Goal: Information Seeking & Learning: Learn about a topic

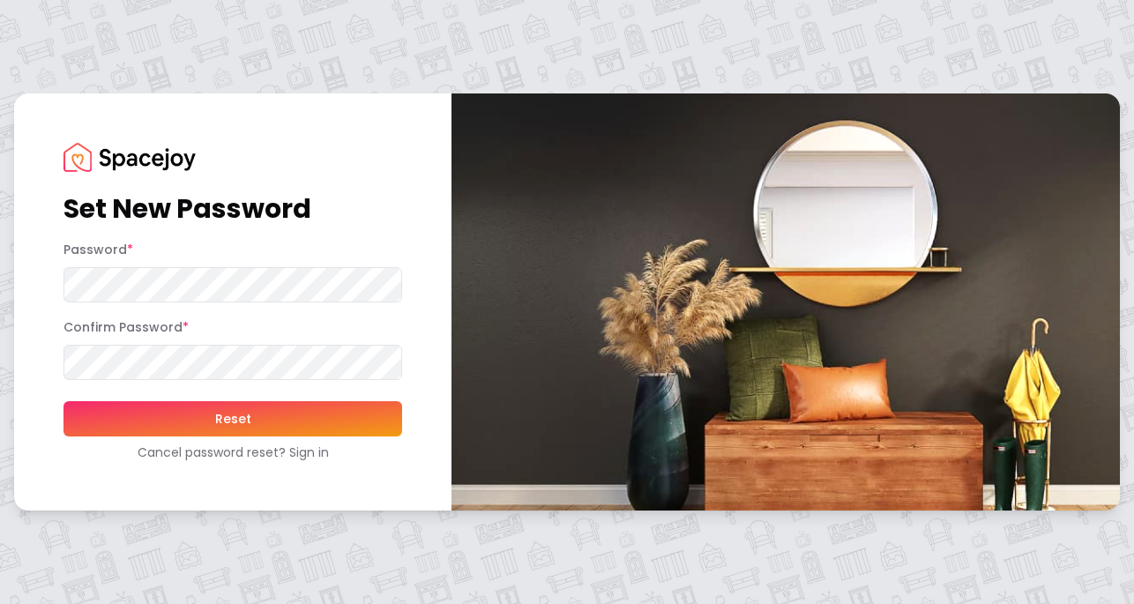
click at [220, 425] on button "Reset" at bounding box center [232, 418] width 339 height 35
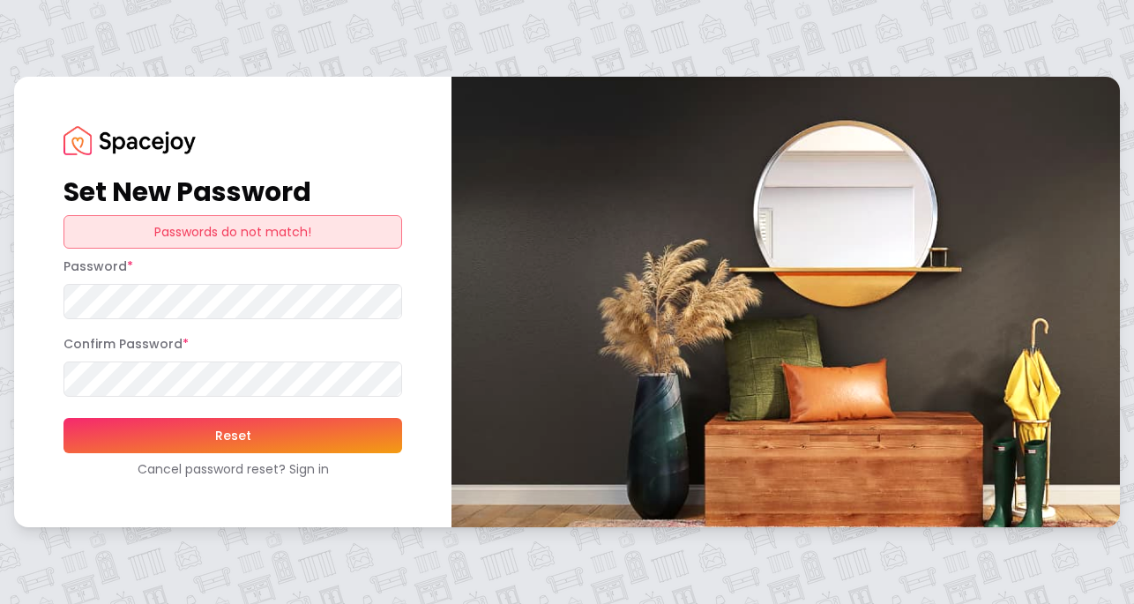
click at [247, 443] on button "Reset" at bounding box center [232, 435] width 339 height 35
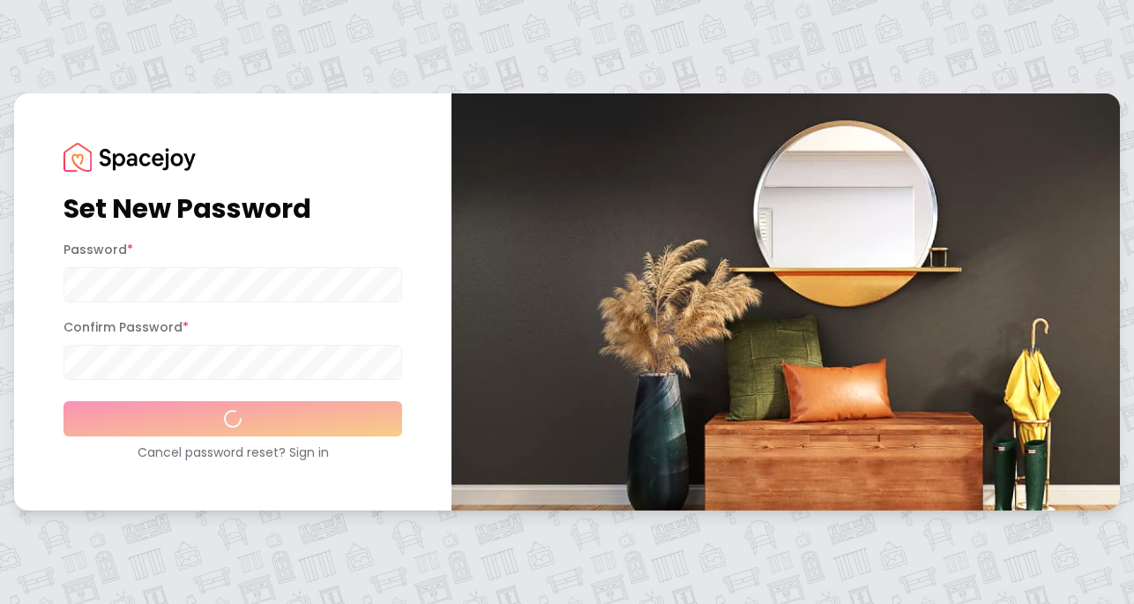
click at [247, 444] on div "Cancel password reset? Sign in" at bounding box center [232, 453] width 339 height 18
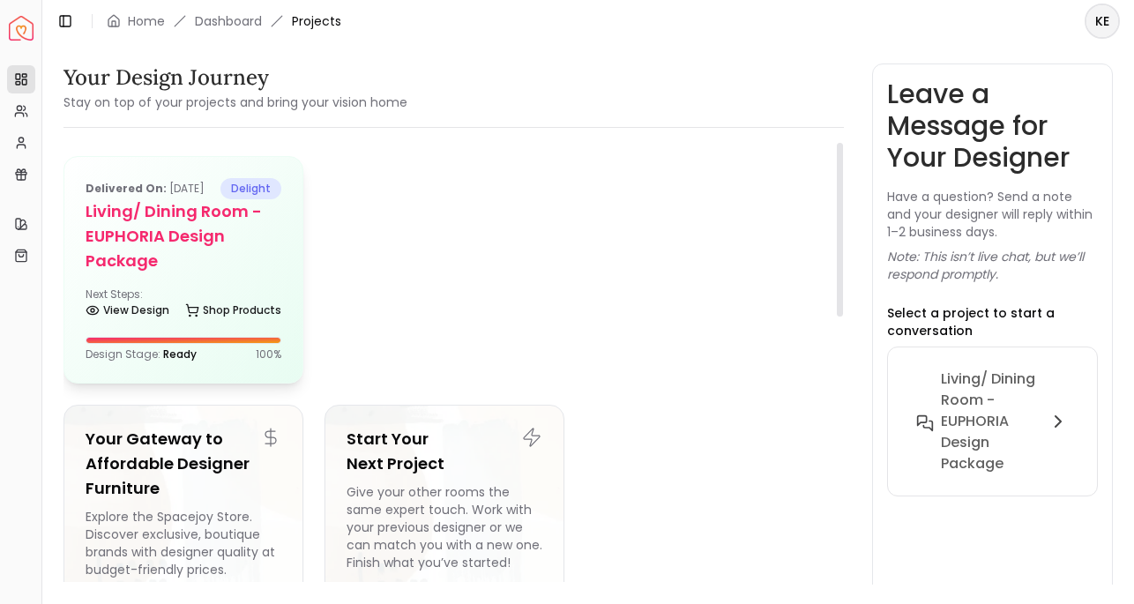
click at [159, 257] on h5 "Living/ Dining Room - EUPHORIA Design Package" at bounding box center [184, 236] width 196 height 74
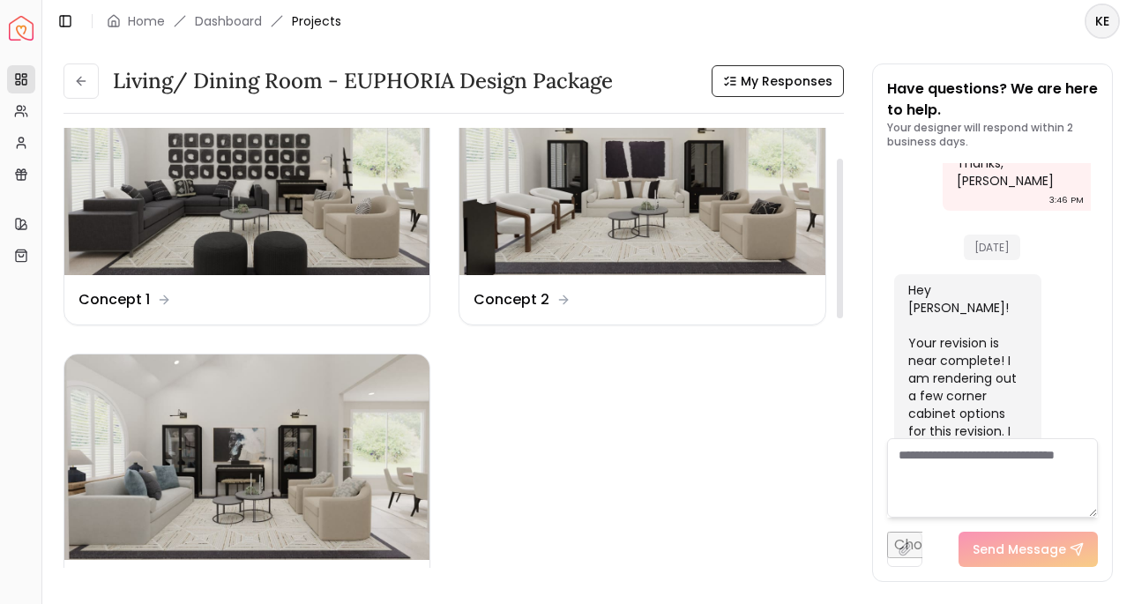
scroll to position [70, 0]
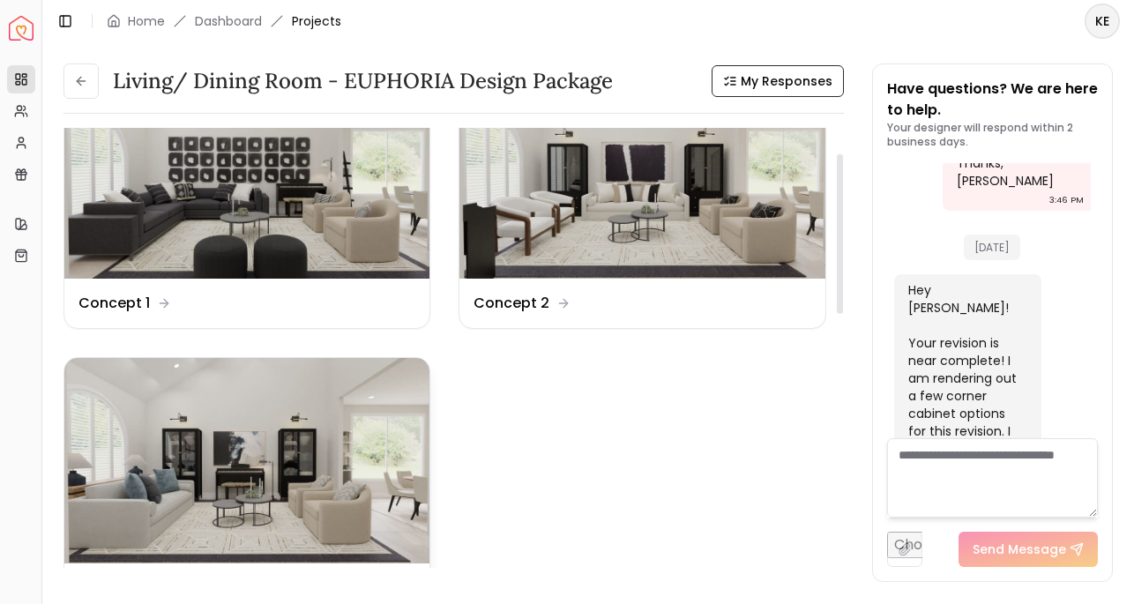
click at [309, 426] on img at bounding box center [246, 460] width 365 height 205
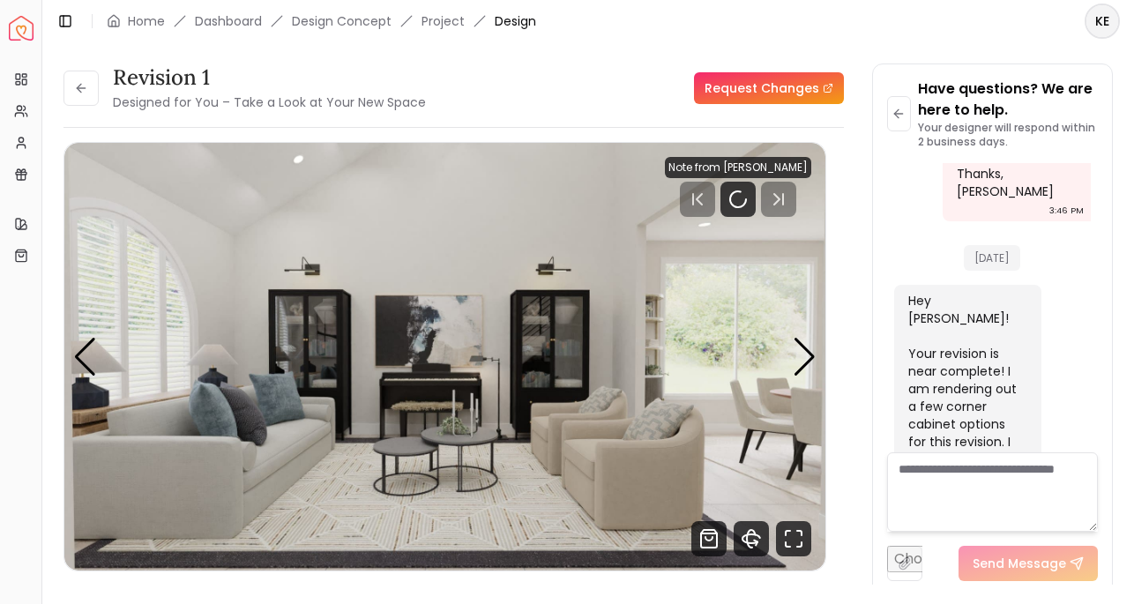
scroll to position [4160, 0]
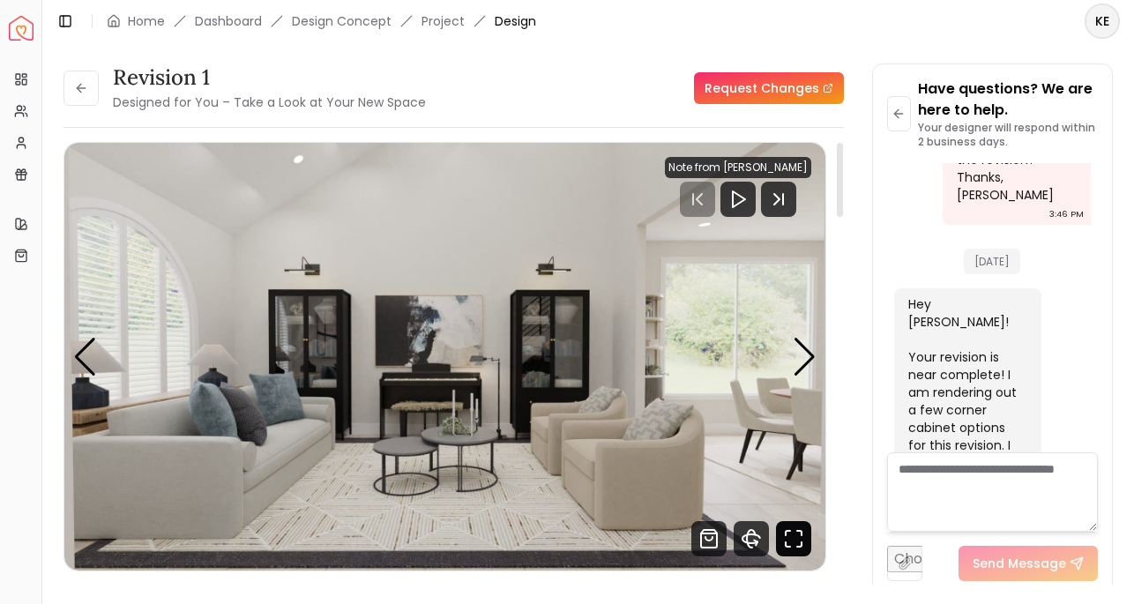
click at [798, 533] on icon "Fullscreen" at bounding box center [793, 538] width 35 height 35
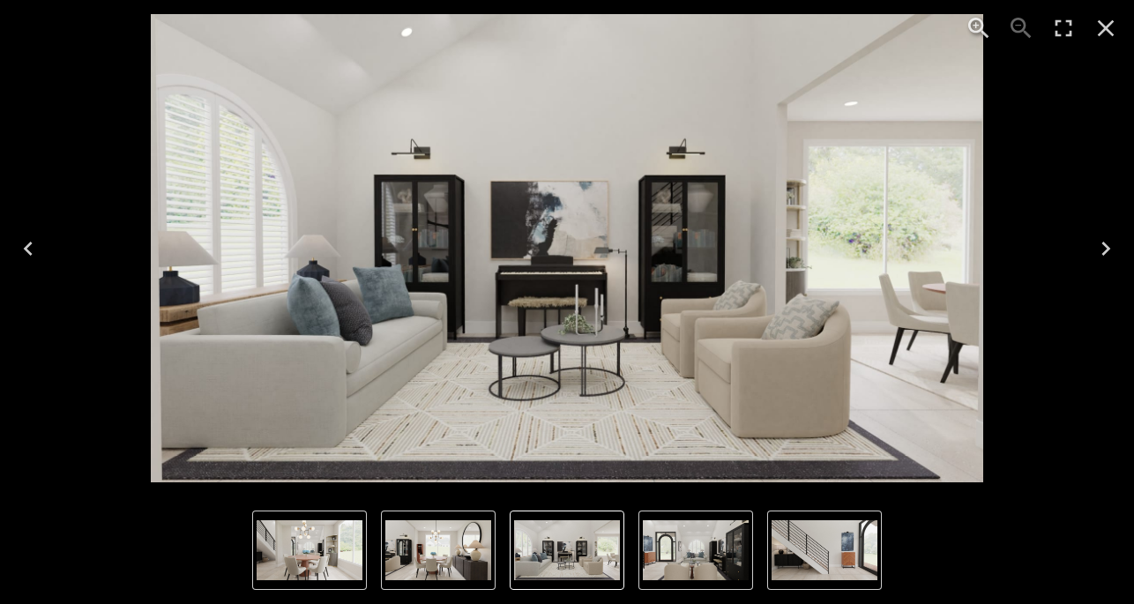
click at [1102, 241] on icon "Next" at bounding box center [1106, 249] width 28 height 28
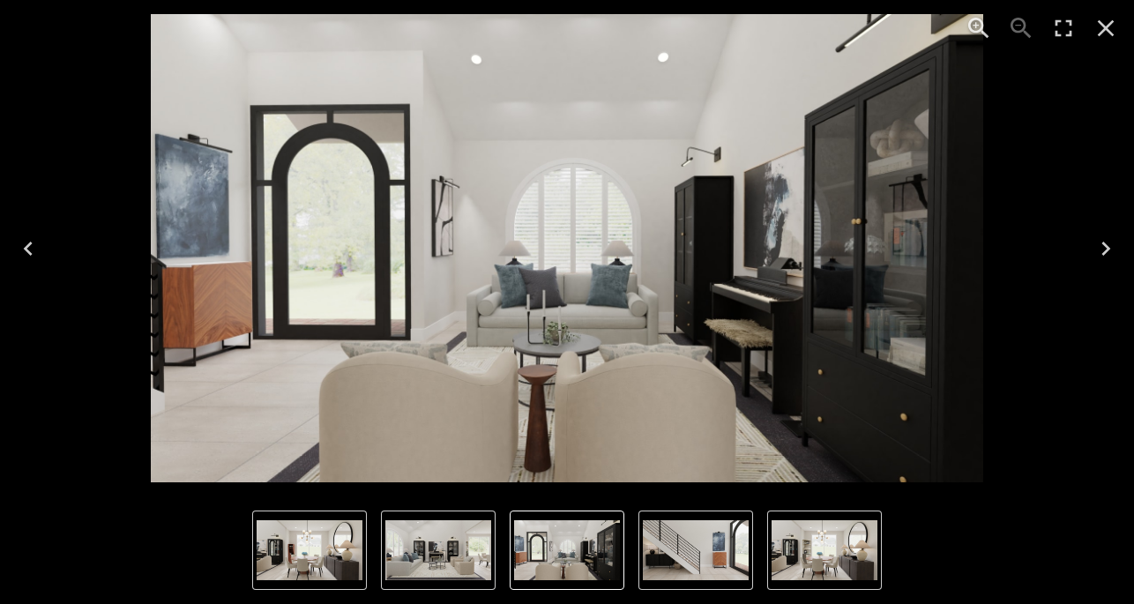
click at [1101, 247] on icon "Next" at bounding box center [1106, 249] width 28 height 28
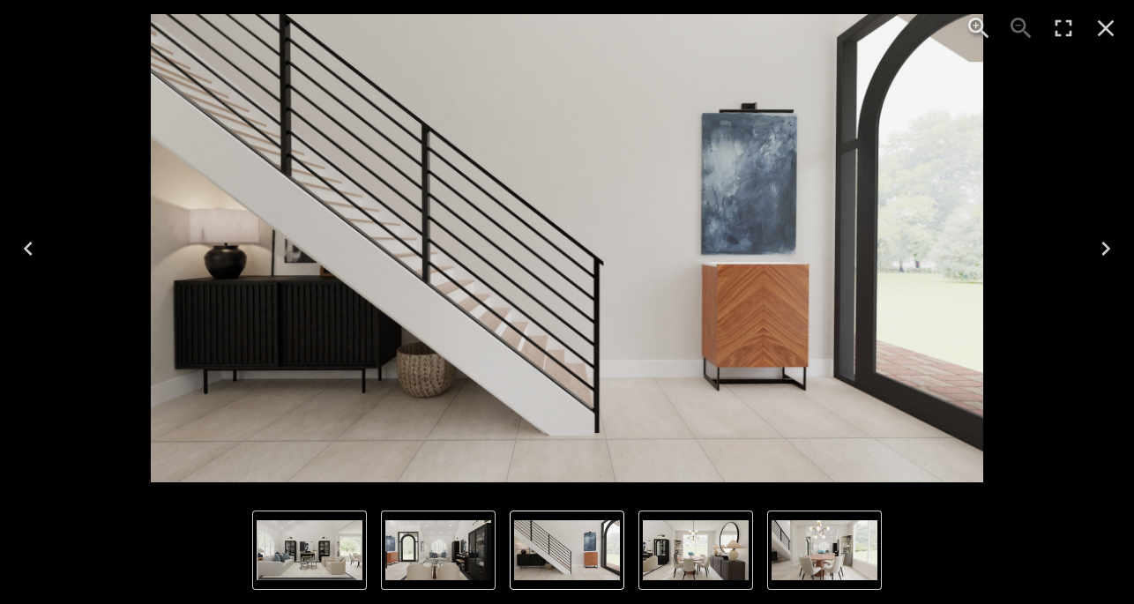
click at [1101, 247] on icon "Next" at bounding box center [1106, 249] width 28 height 28
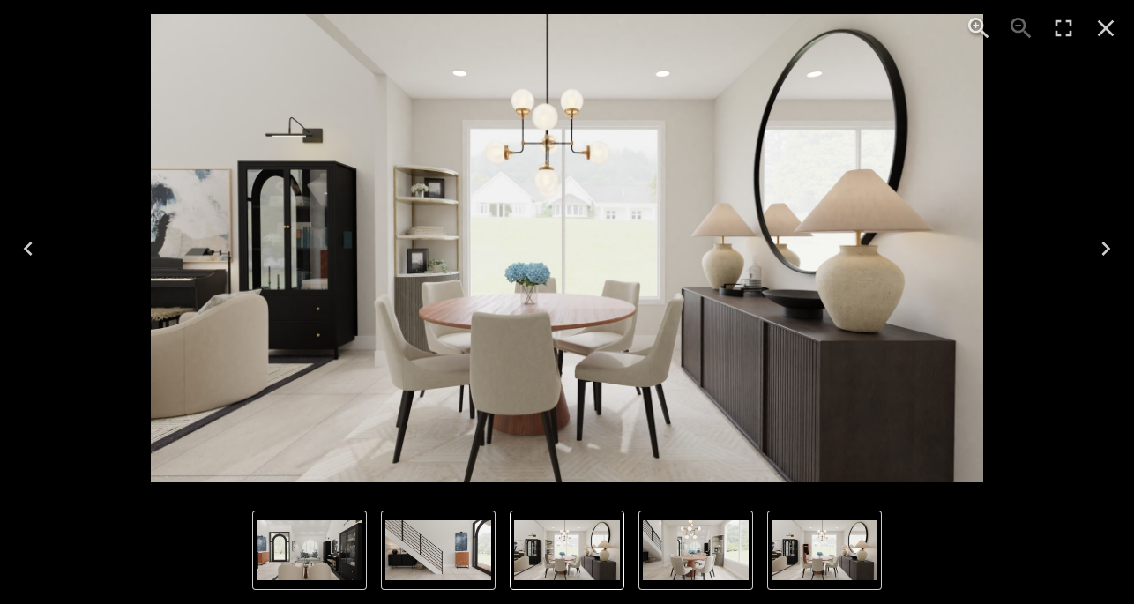
click at [1104, 250] on icon "Next" at bounding box center [1106, 249] width 28 height 28
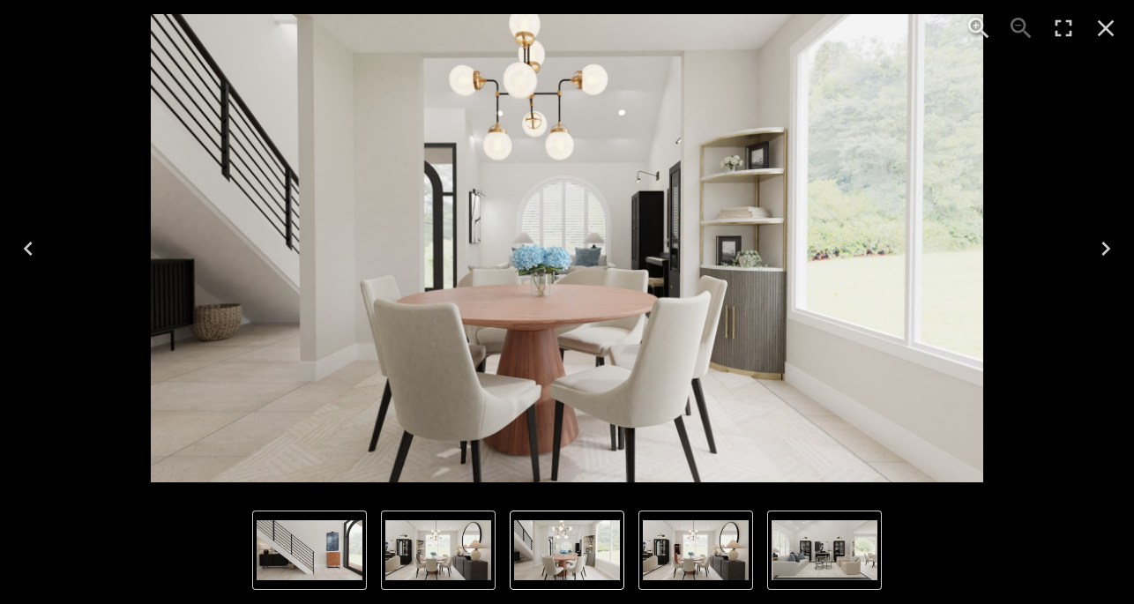
click at [1104, 250] on icon "Next" at bounding box center [1106, 249] width 28 height 28
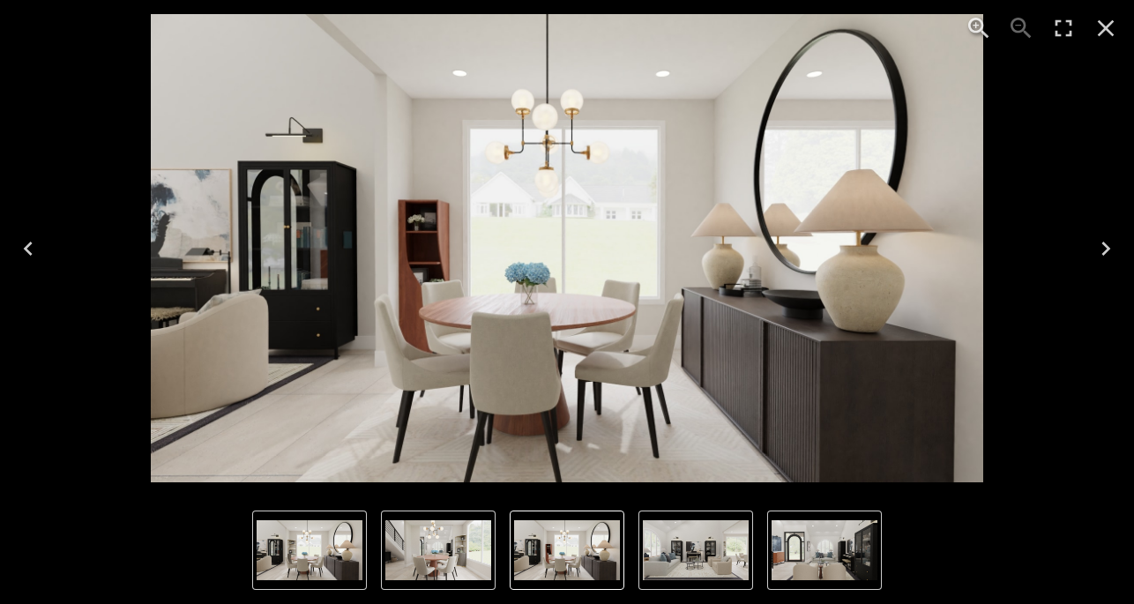
click at [1104, 250] on icon "Next" at bounding box center [1106, 249] width 28 height 28
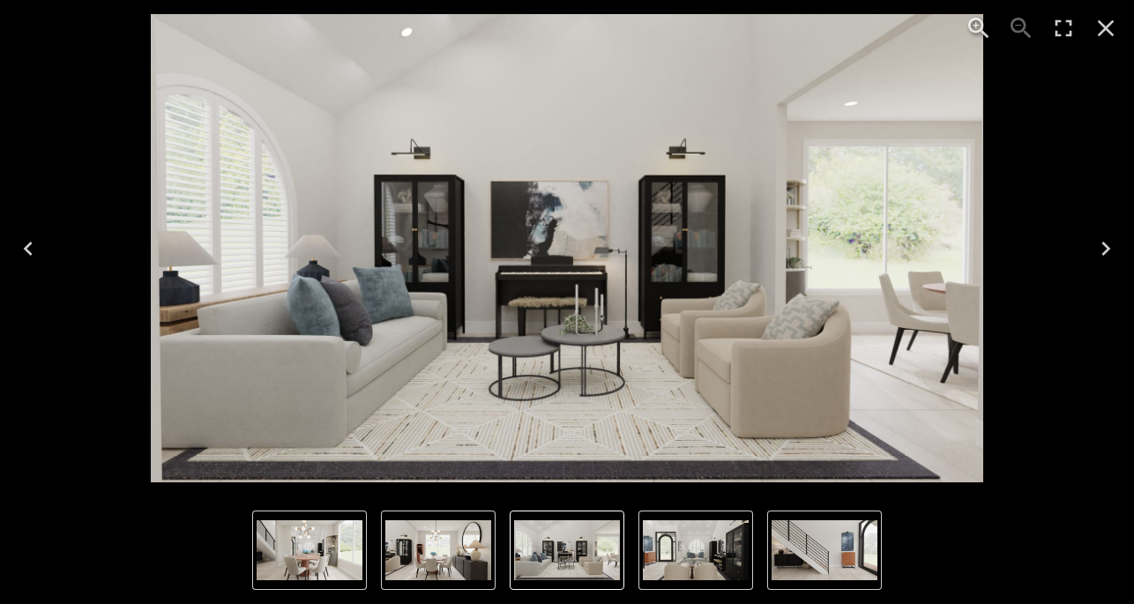
click at [1102, 26] on icon "Close" at bounding box center [1106, 28] width 17 height 17
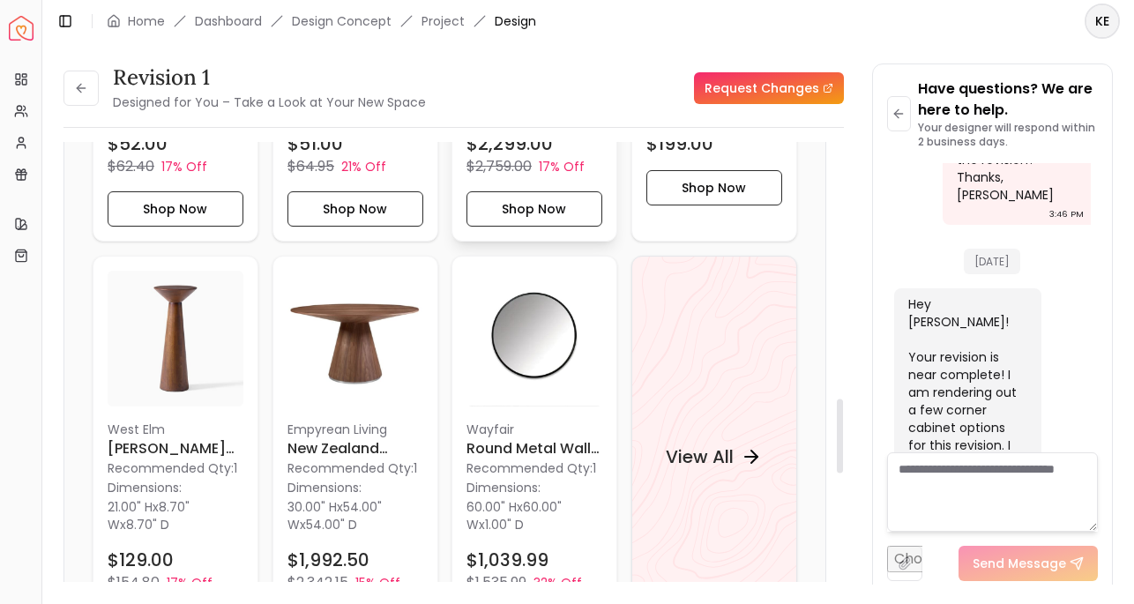
scroll to position [1533, 0]
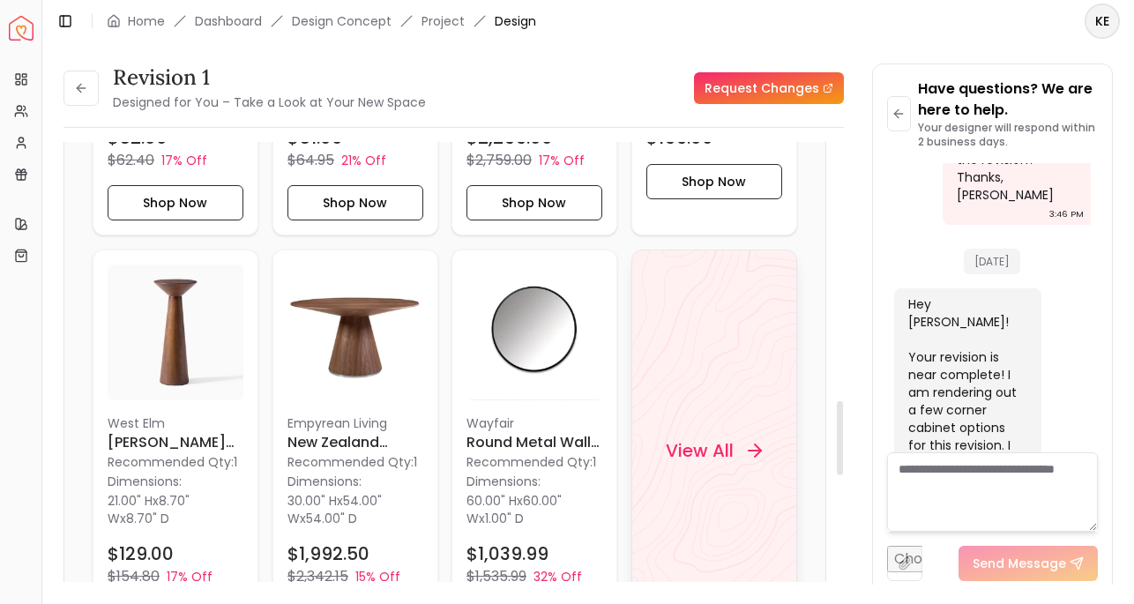
click at [689, 431] on div "View All" at bounding box center [714, 450] width 138 height 53
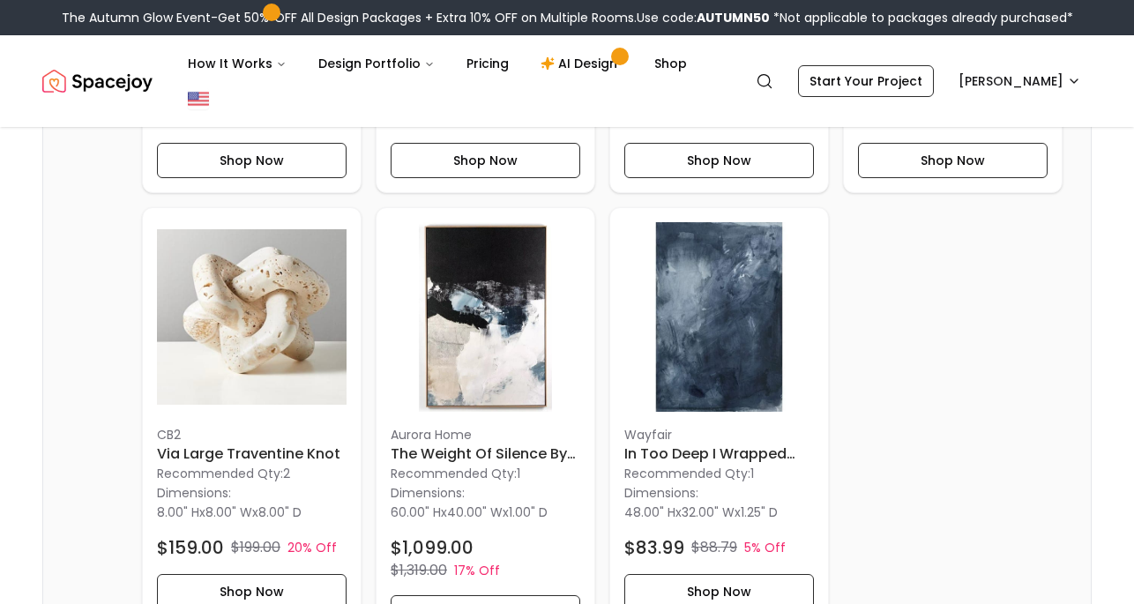
scroll to position [1264, 0]
click at [514, 326] on img at bounding box center [486, 317] width 190 height 190
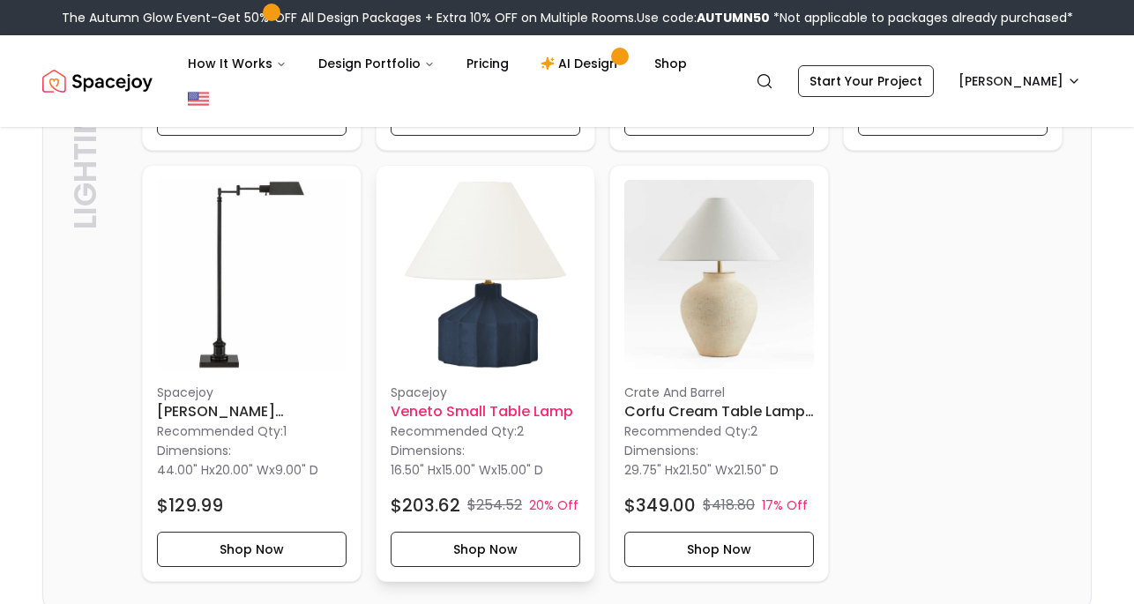
scroll to position [4154, 0]
click at [507, 264] on img at bounding box center [486, 274] width 190 height 190
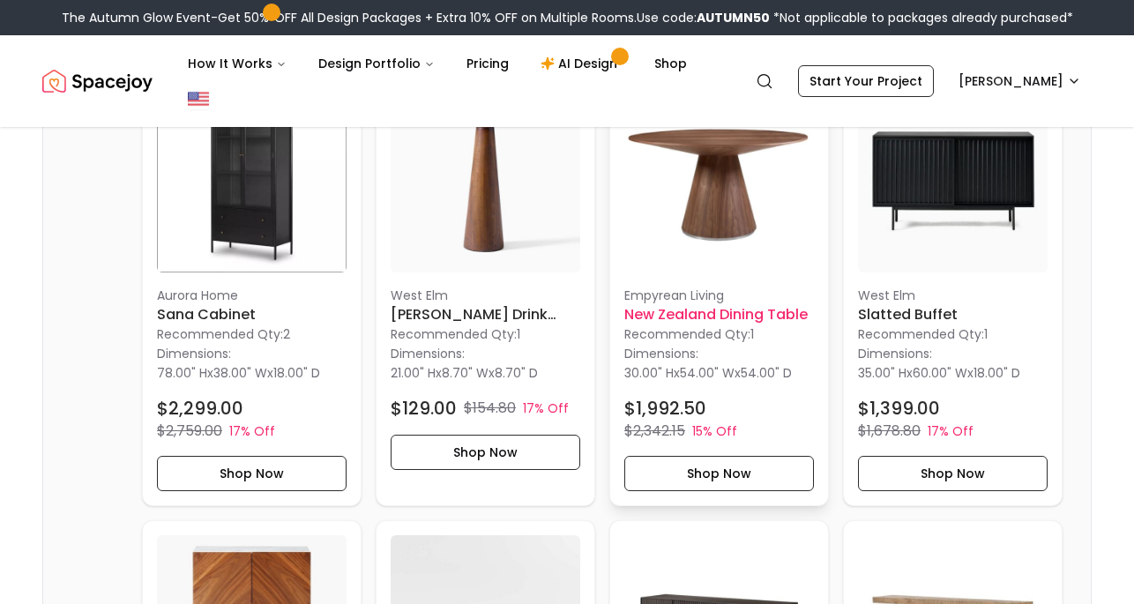
scroll to position [2287, 0]
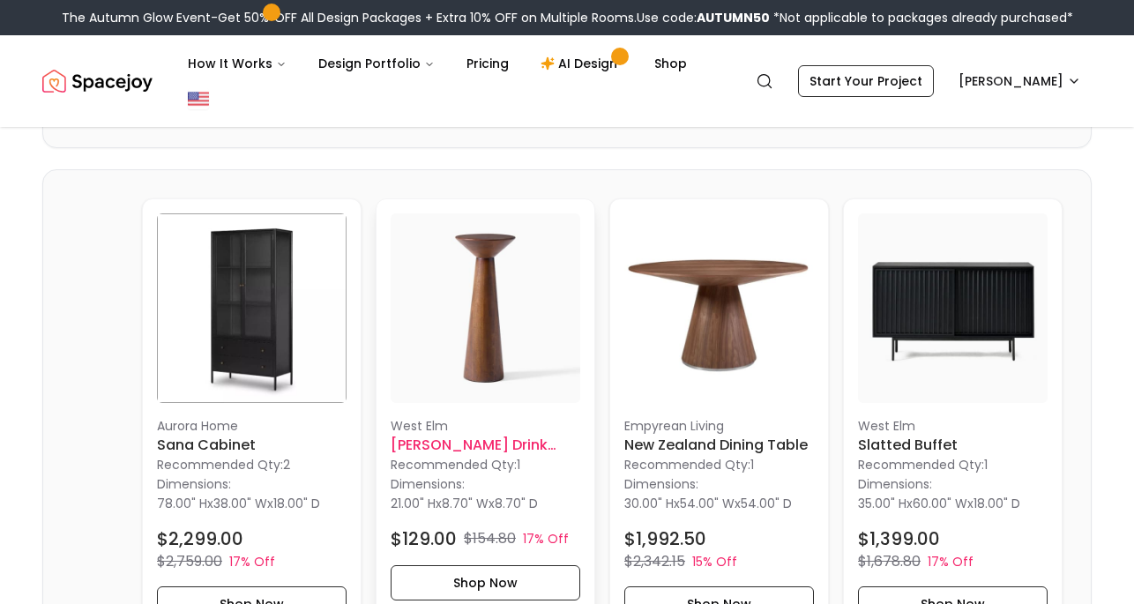
click at [473, 339] on img at bounding box center [486, 308] width 190 height 190
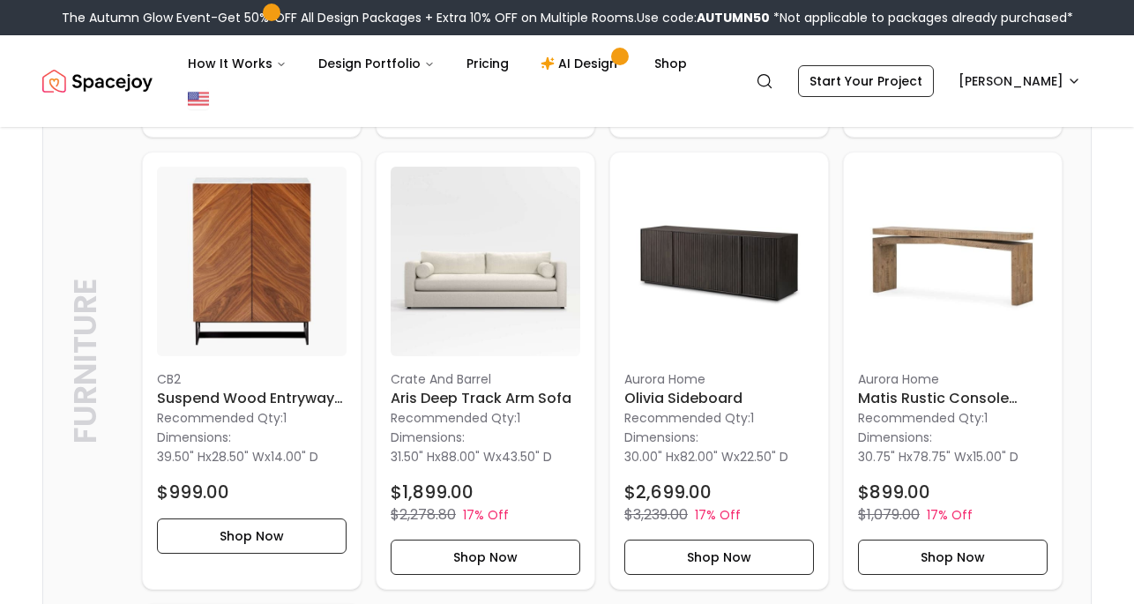
scroll to position [2829, 0]
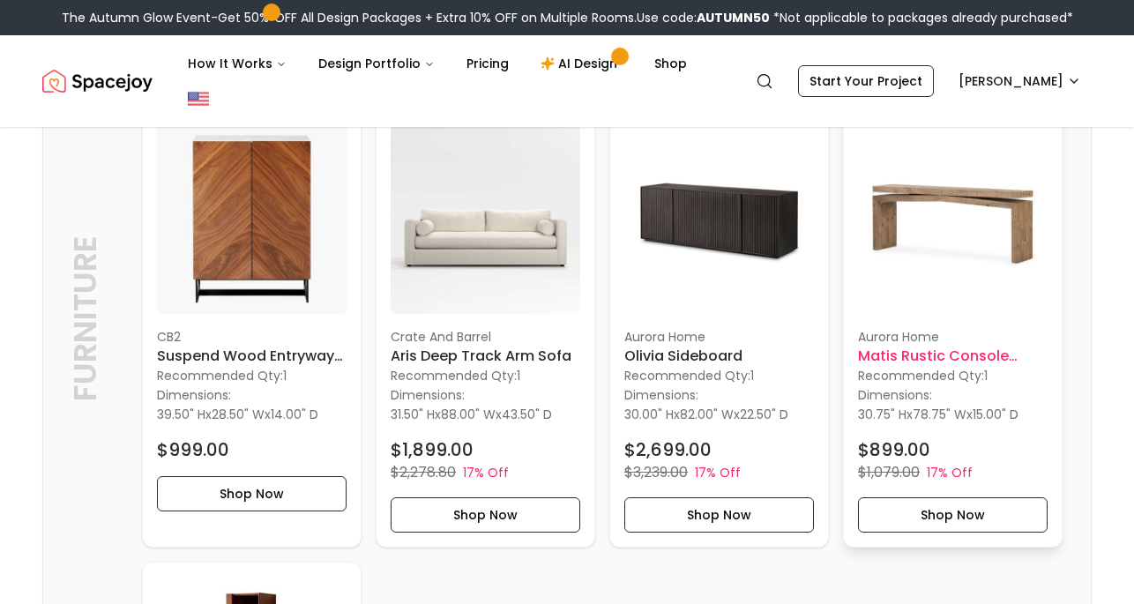
click at [884, 195] on img at bounding box center [953, 219] width 190 height 190
